Goal: Navigation & Orientation: Find specific page/section

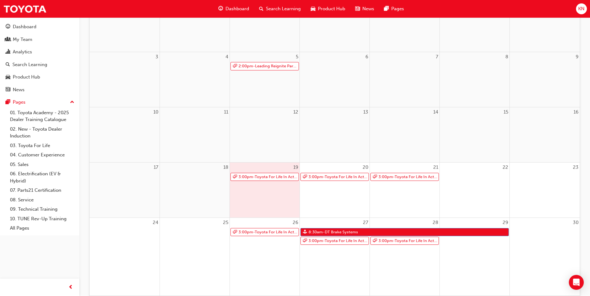
scroll to position [124, 0]
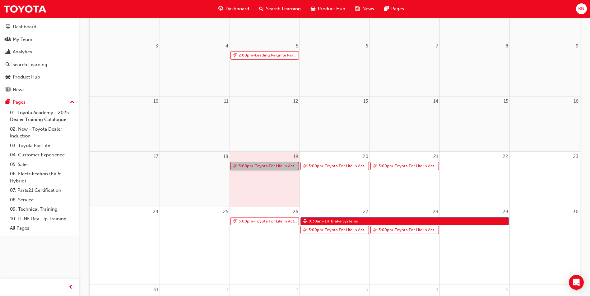
click at [264, 167] on link "3:00pm - Toyota For Life In Action - Virtual Classroom" at bounding box center [264, 166] width 68 height 8
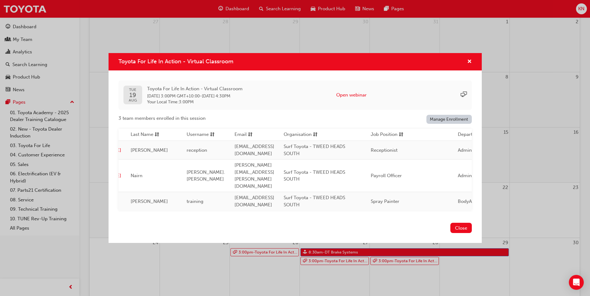
scroll to position [0, 0]
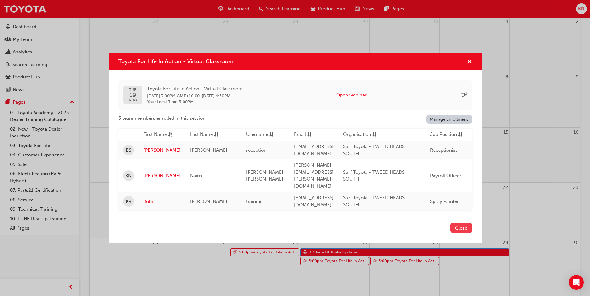
click at [462, 223] on button "Close" at bounding box center [460, 228] width 21 height 10
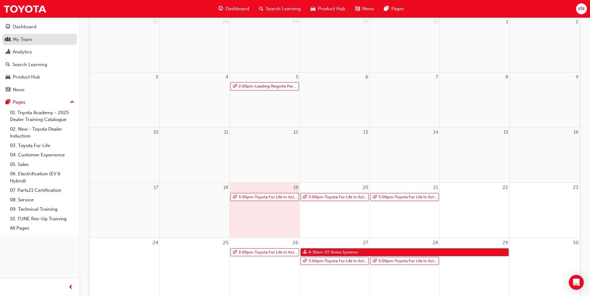
click at [18, 38] on div "My Team" at bounding box center [23, 39] width 20 height 7
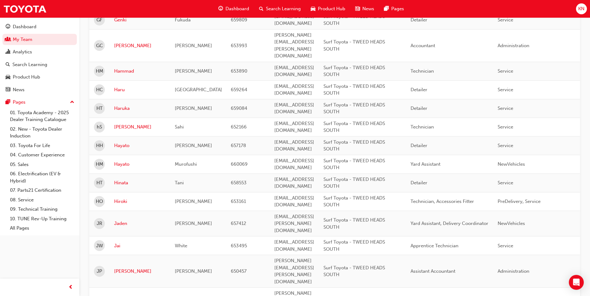
scroll to position [851, 0]
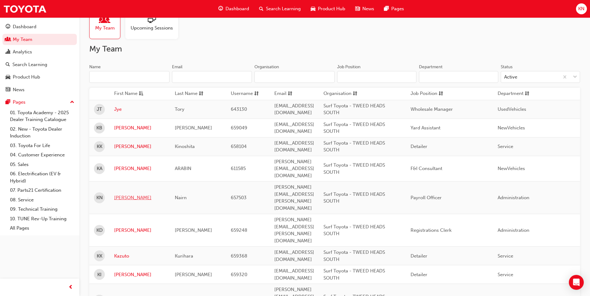
scroll to position [62, 0]
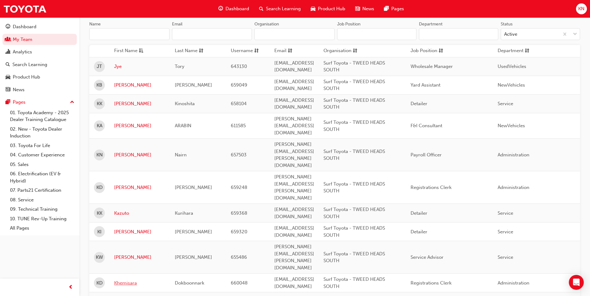
drag, startPoint x: 127, startPoint y: 232, endPoint x: 135, endPoint y: 232, distance: 8.1
click at [127, 280] on link "Khemisara" at bounding box center [139, 283] width 51 height 7
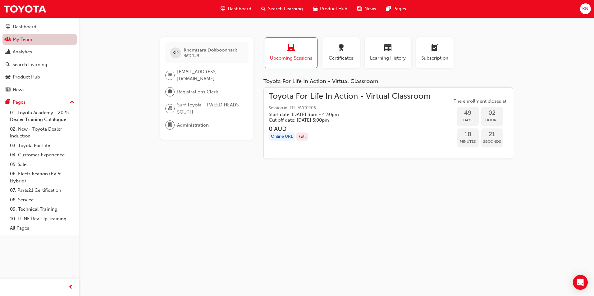
click at [19, 41] on link "My Team" at bounding box center [39, 39] width 74 height 11
